Goal: Information Seeking & Learning: Learn about a topic

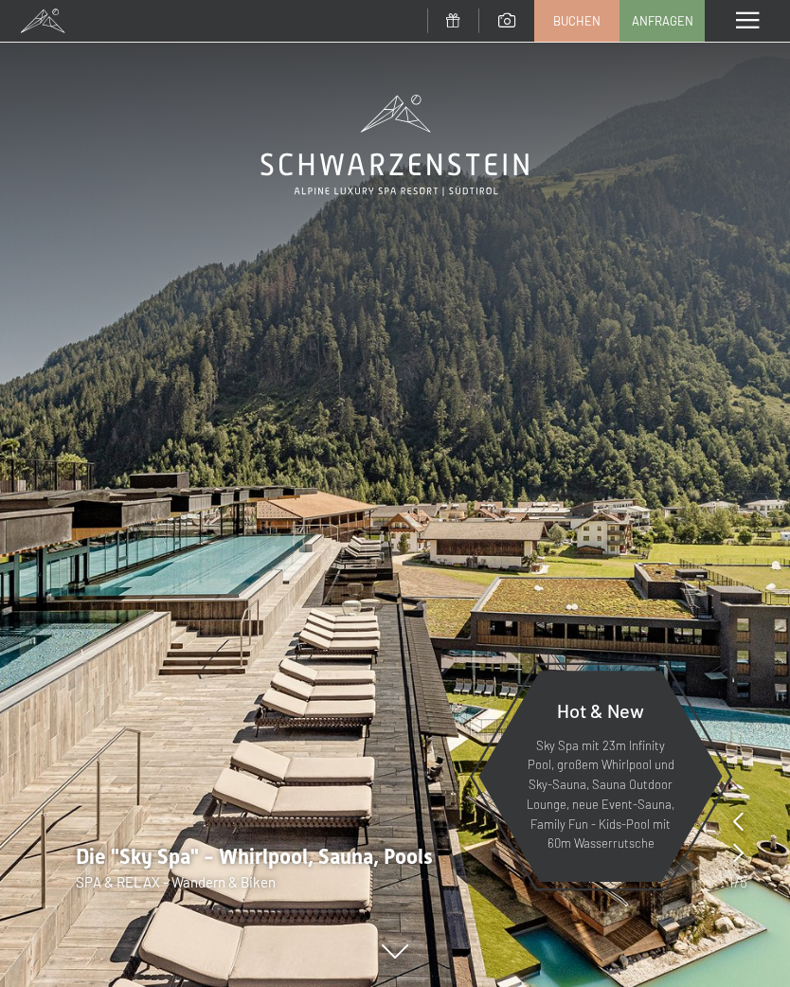
click at [756, 19] on span at bounding box center [747, 20] width 23 height 17
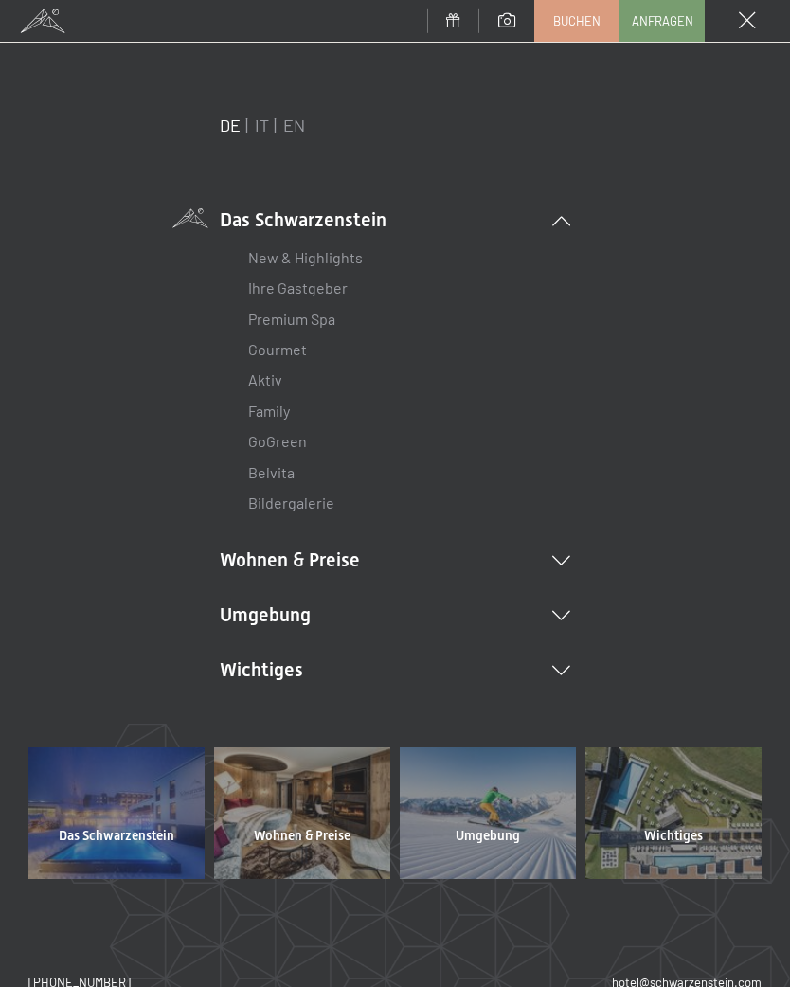
click at [572, 597] on div "DE IT EN Das Schwarzenstein New & Highlights Ihre Gastgeber Premium Spa Gourmet…" at bounding box center [394, 430] width 733 height 633
click at [561, 605] on li "Umgebung Das Ahrntal Ski & Winter Skifahren Skischule Wandern & Sommer Wandern …" at bounding box center [395, 614] width 350 height 27
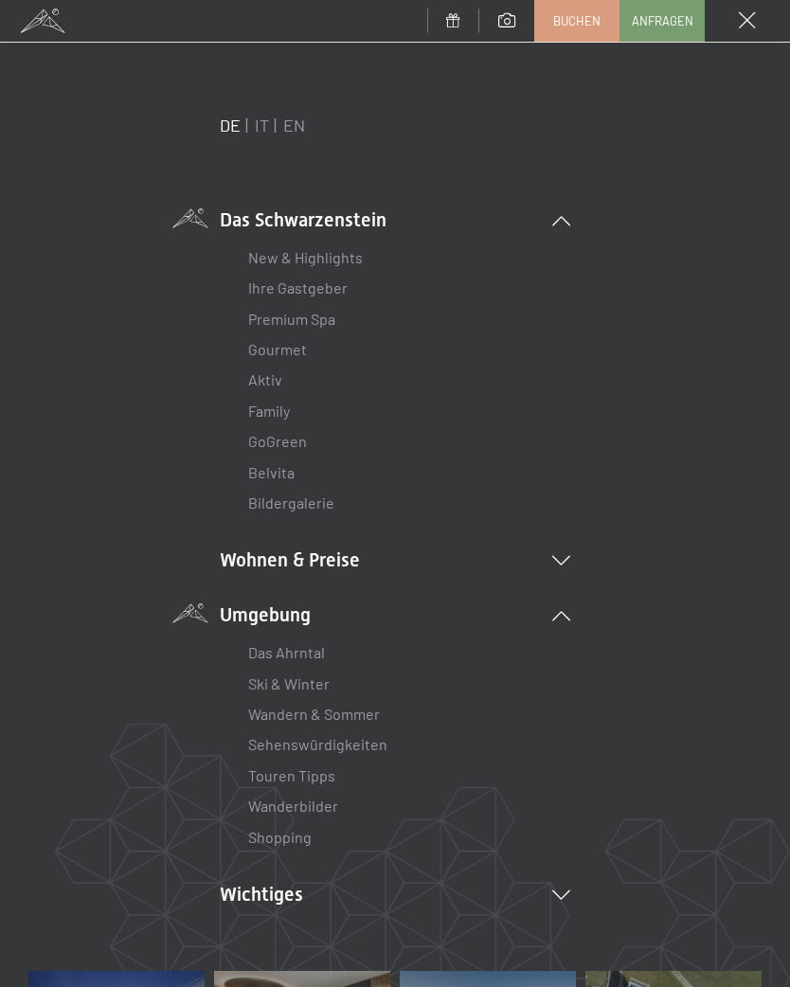
click at [276, 803] on link "Wanderbilder" at bounding box center [293, 805] width 90 height 18
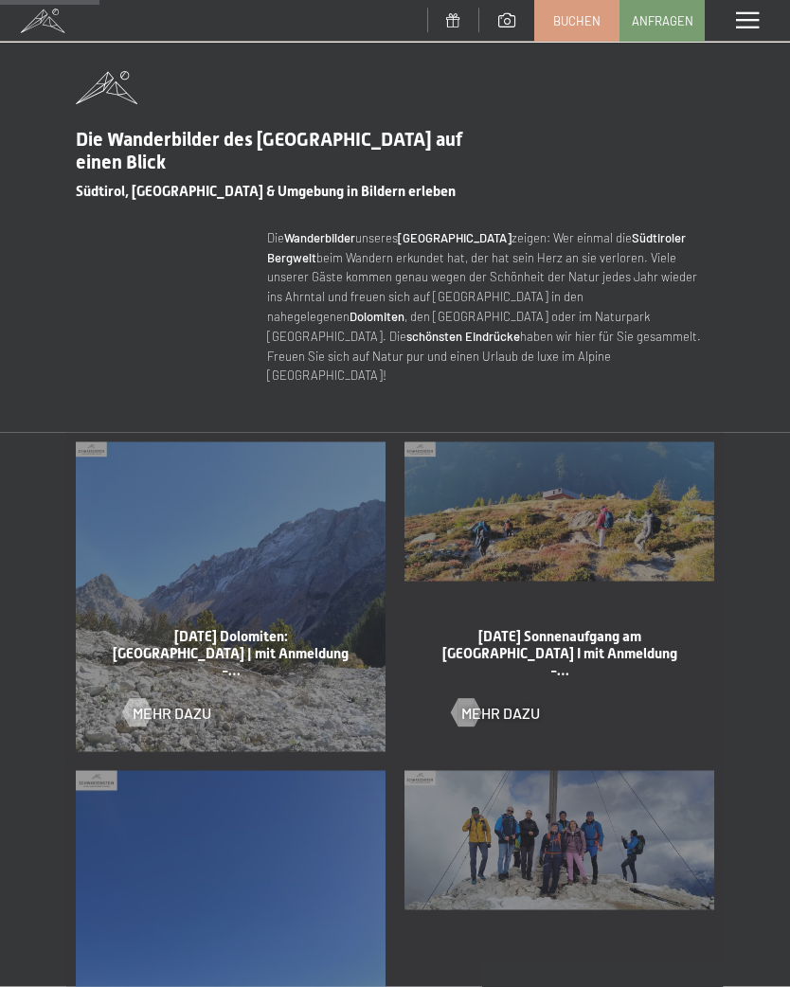
scroll to position [587, 0]
click at [760, 21] on div "Menü" at bounding box center [746, 21] width 85 height 42
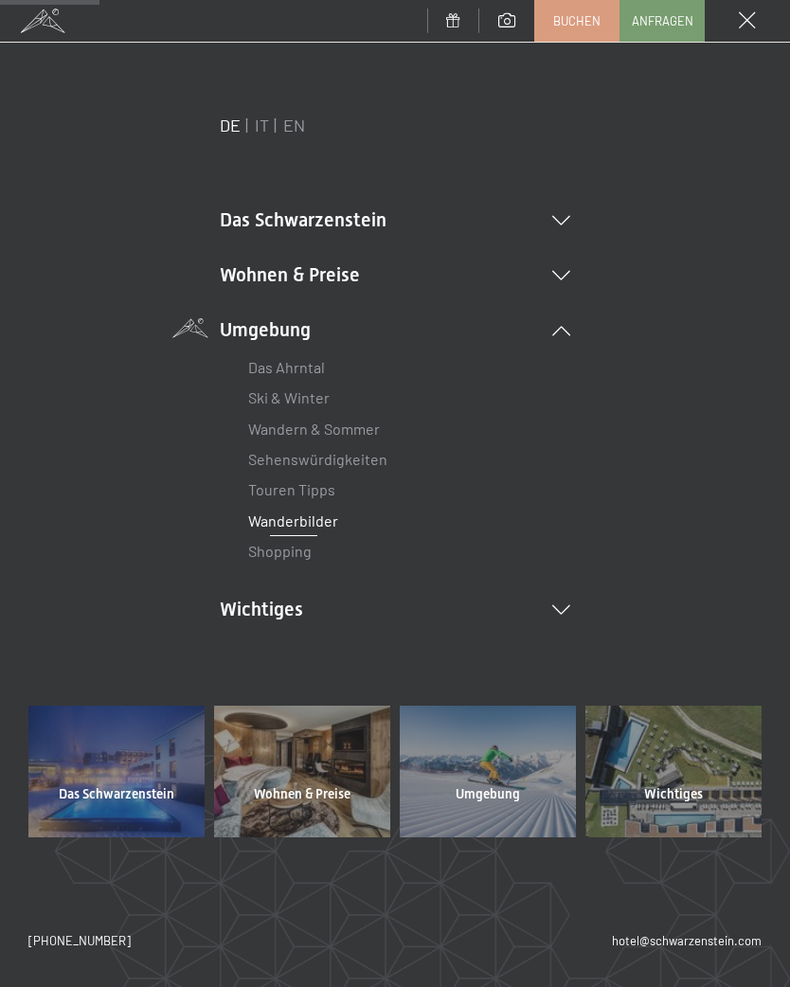
click at [567, 216] on icon at bounding box center [561, 220] width 18 height 9
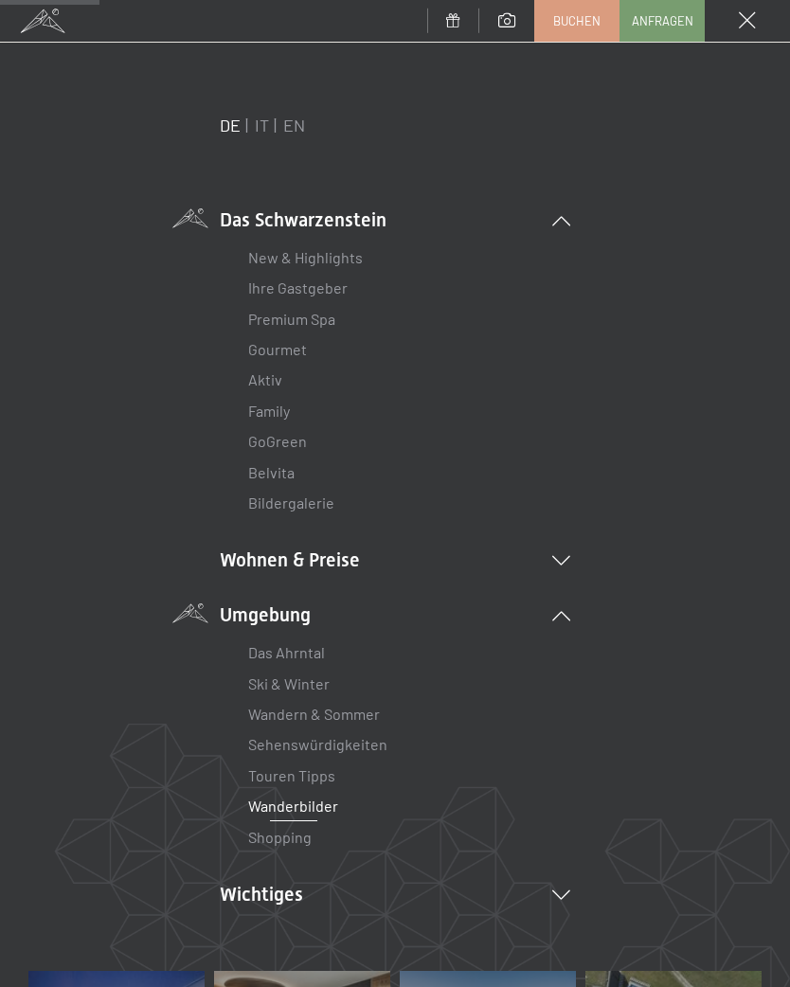
click at [292, 377] on li "Aktiv Wochenprogramm Bilder" at bounding box center [395, 380] width 294 height 30
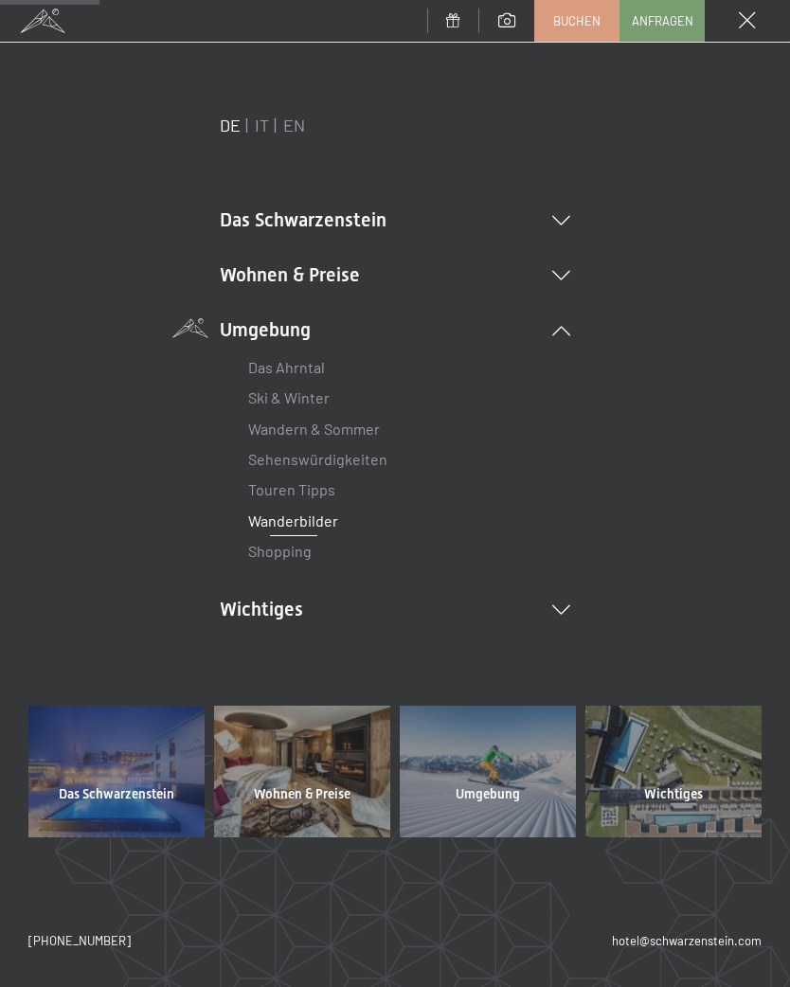
click at [562, 216] on icon at bounding box center [561, 220] width 18 height 9
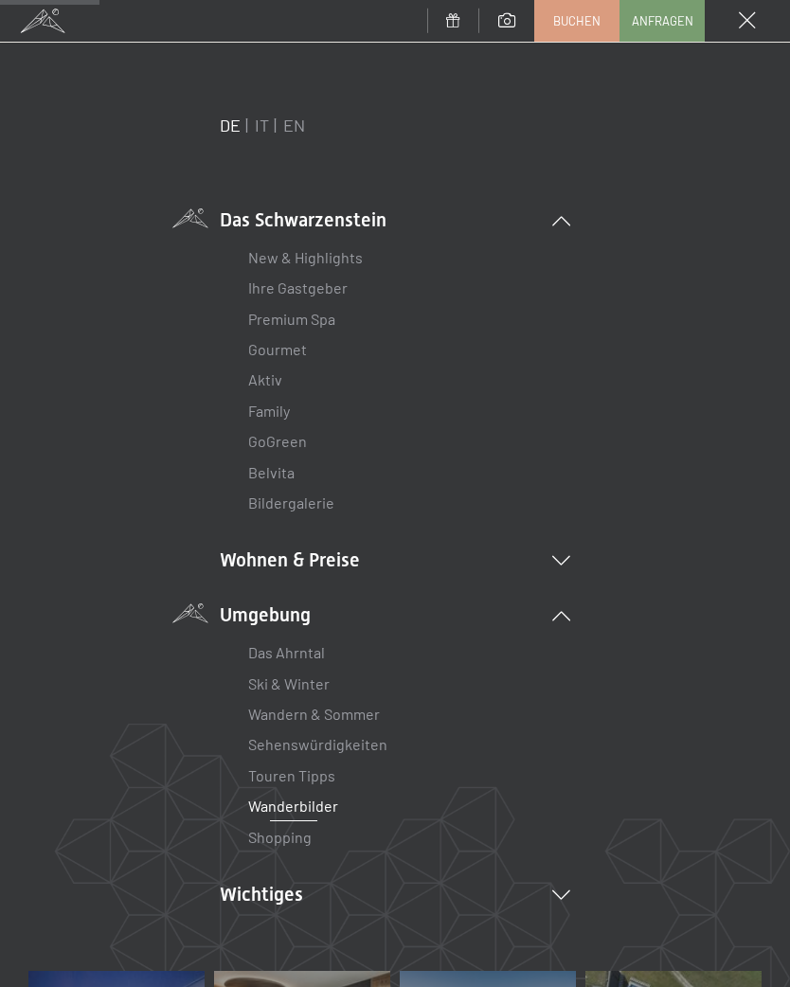
click at [272, 376] on link "Aktiv" at bounding box center [265, 379] width 34 height 18
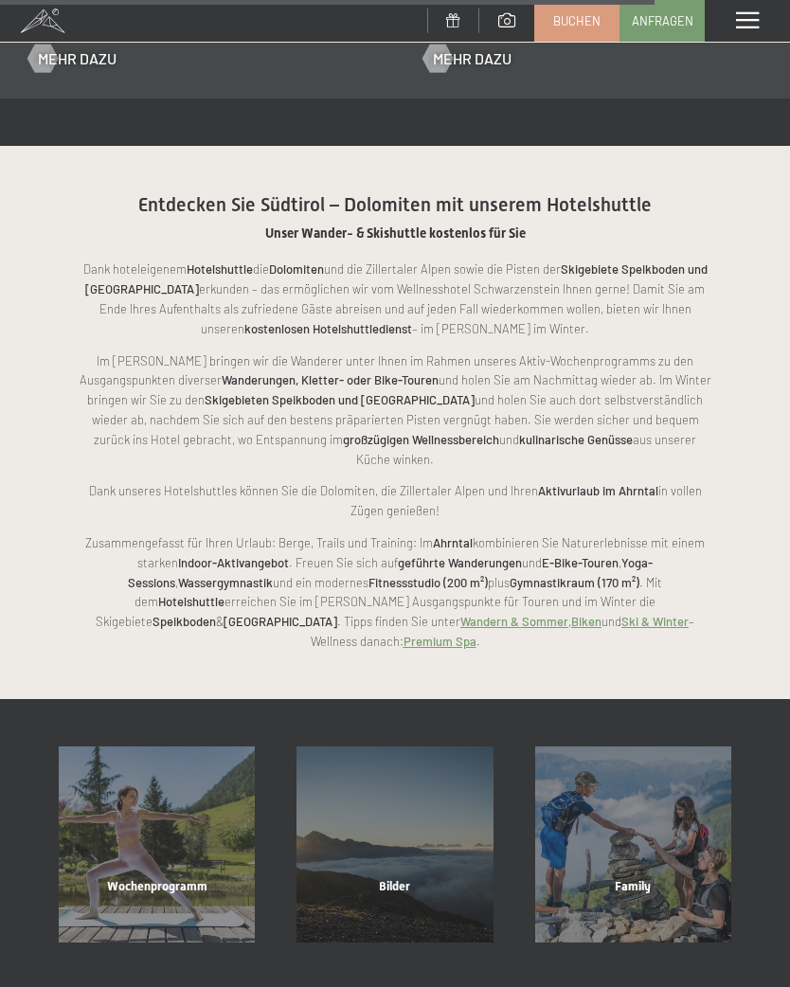
scroll to position [3213, 0]
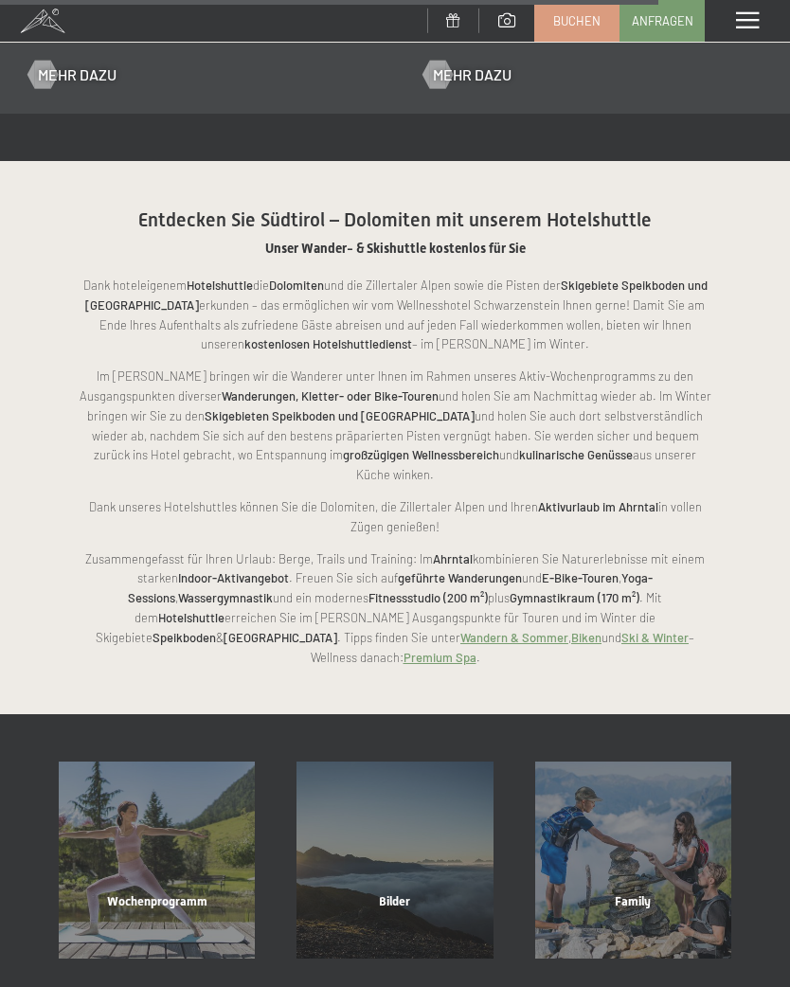
click at [169, 774] on div "Wochenprogramm Mehr erfahren" at bounding box center [157, 859] width 238 height 196
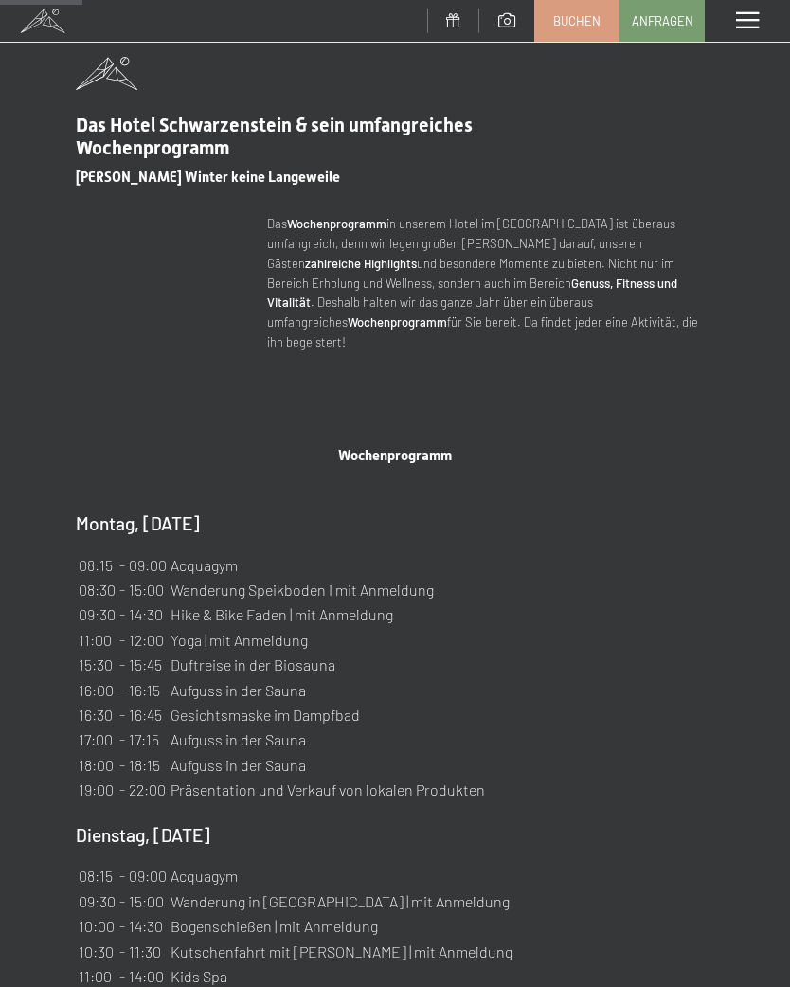
scroll to position [583, 0]
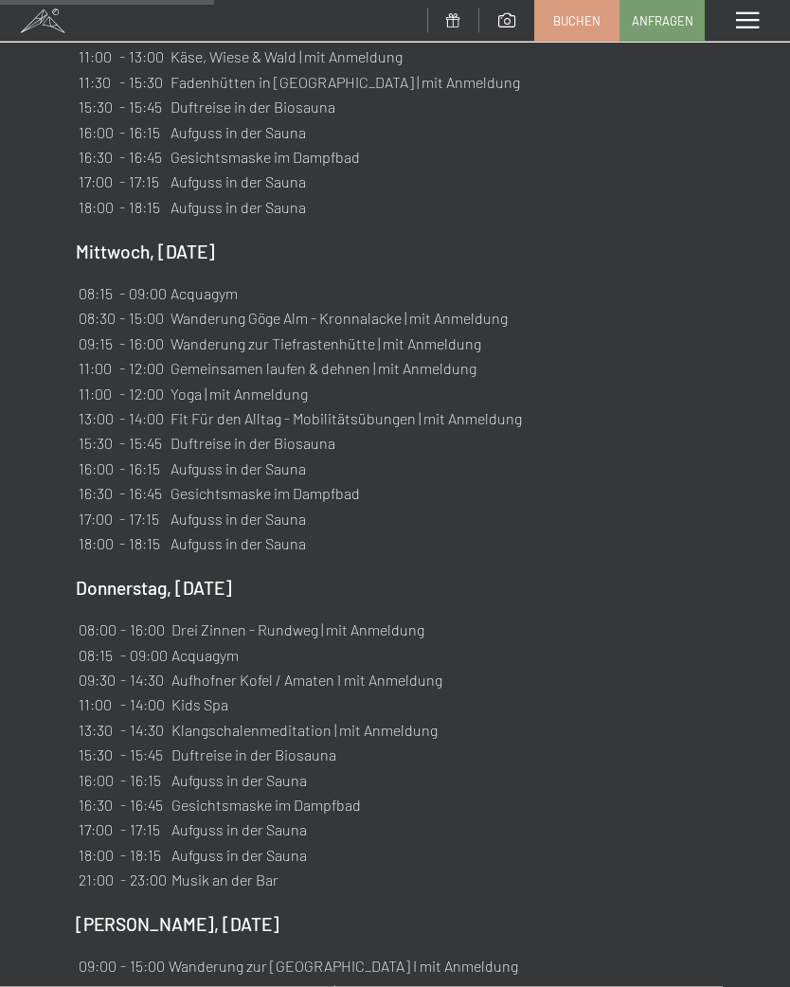
scroll to position [1497, 0]
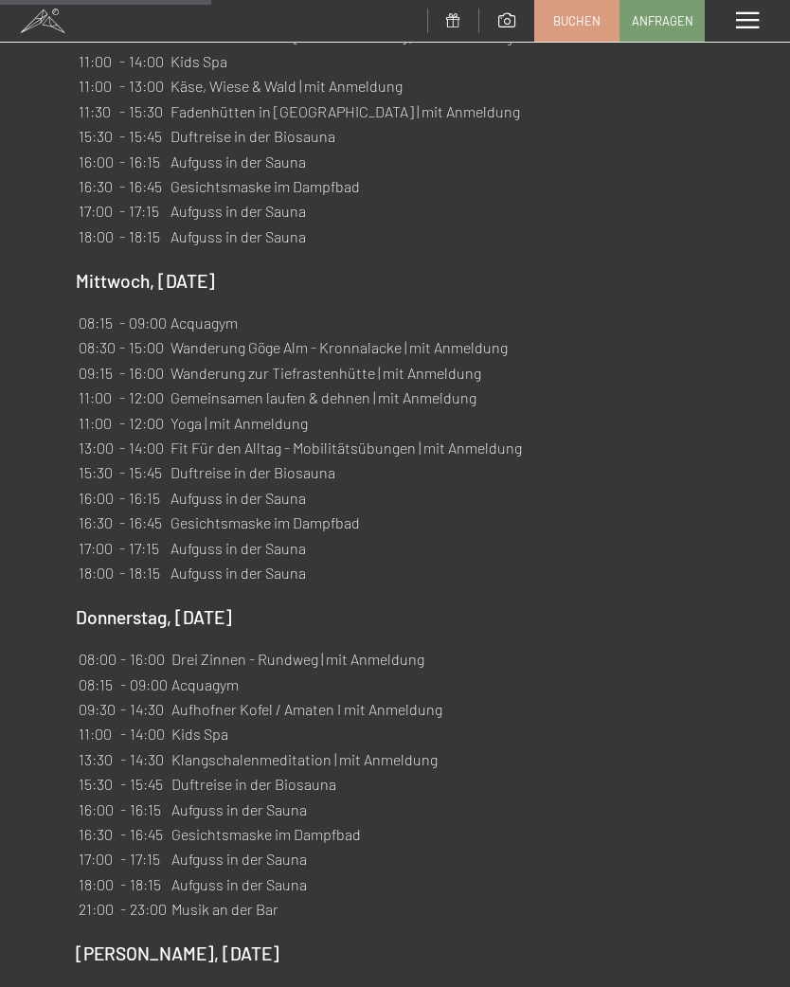
click at [747, 8] on div "Menü" at bounding box center [746, 21] width 85 height 42
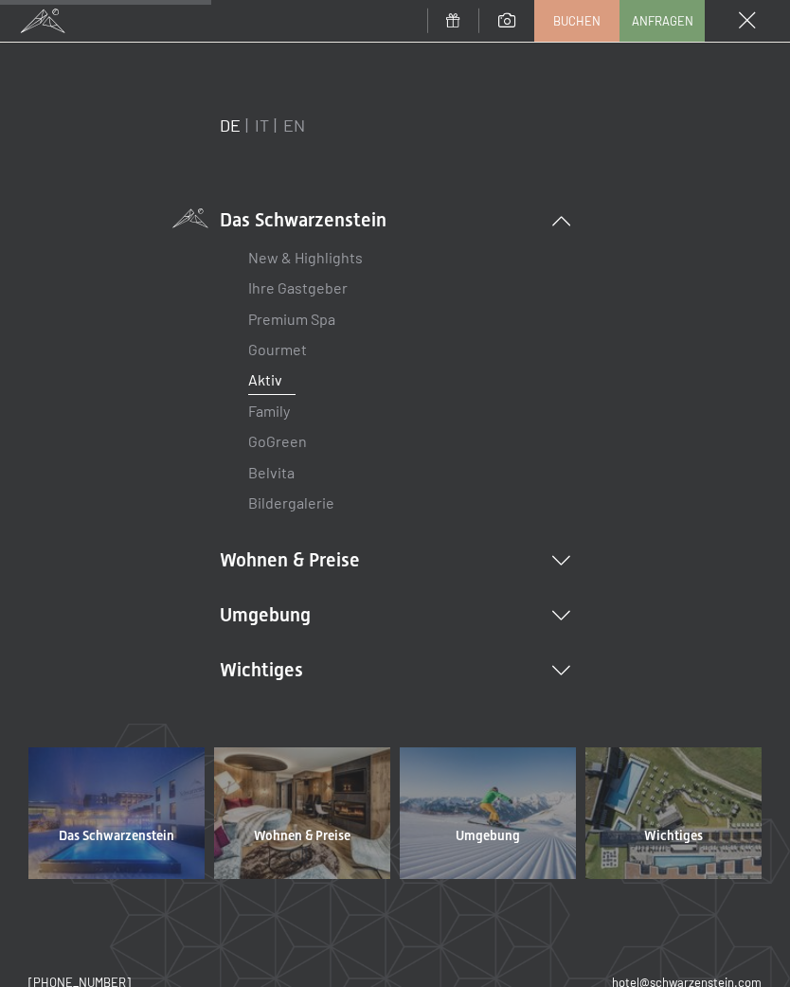
click at [566, 660] on li "Wichtiges Lage & Anreise Online bezahlen Webcam & Wetter Downloads" at bounding box center [395, 669] width 350 height 27
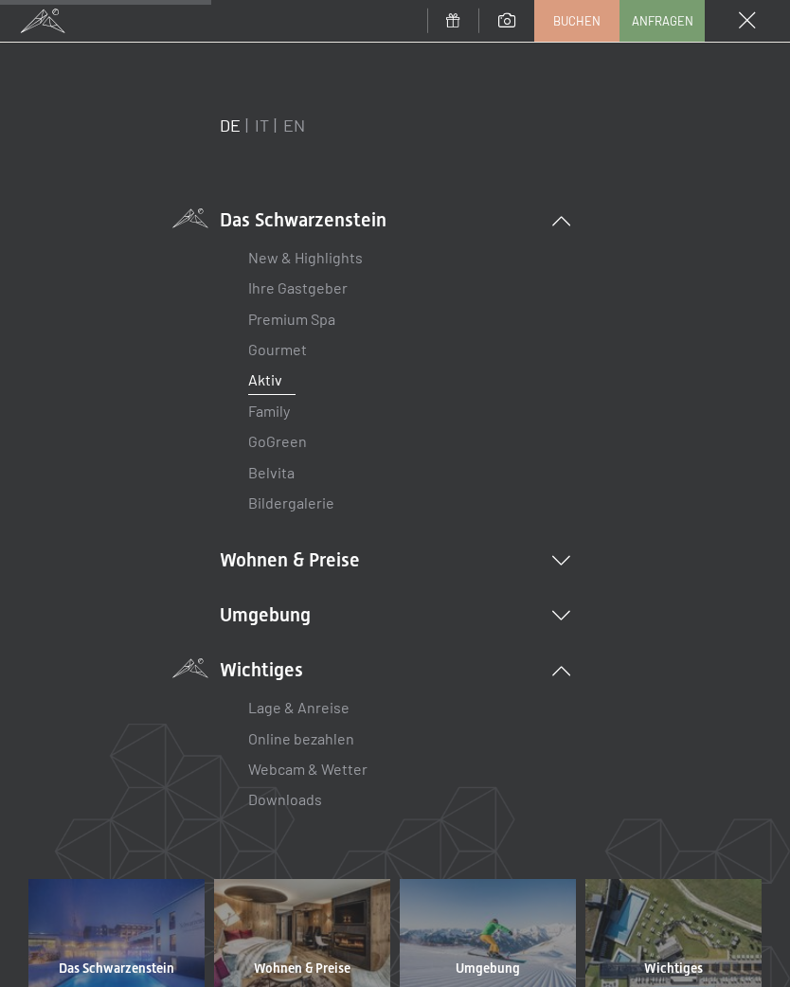
click at [367, 759] on link "Webcam & Wetter" at bounding box center [307, 768] width 119 height 18
